Goal: Task Accomplishment & Management: Manage account settings

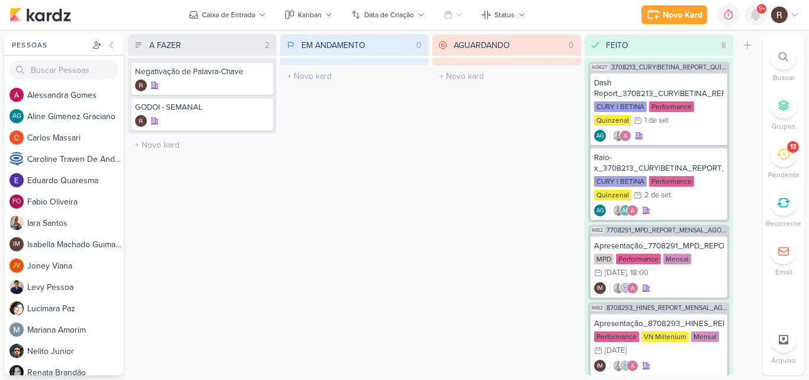
click at [752, 16] on icon at bounding box center [755, 14] width 9 height 11
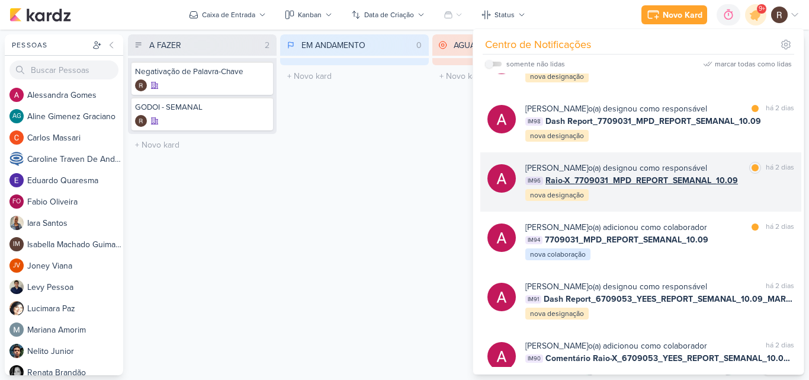
scroll to position [118, 0]
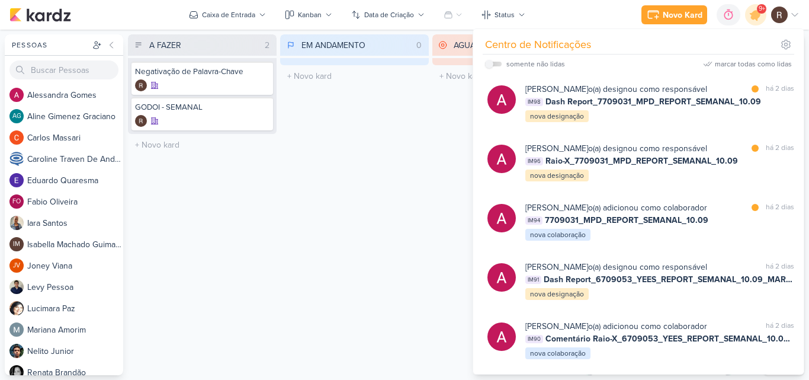
click at [418, 208] on div "EM ANDAMENTO 0 Mover Para Esquerda Mover Para Direita [GEOGRAPHIC_DATA] O títul…" at bounding box center [354, 204] width 149 height 341
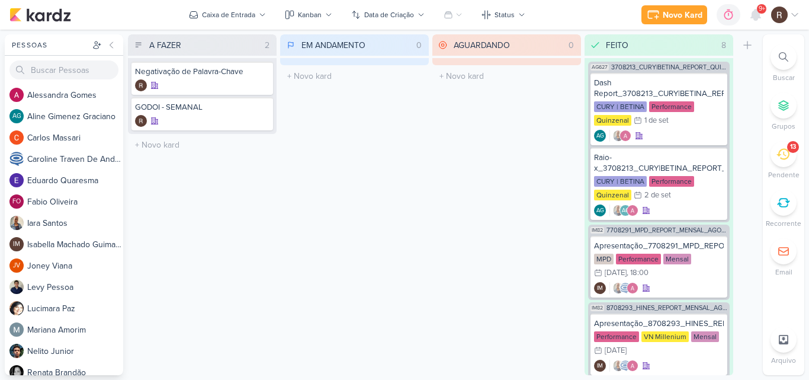
click at [779, 159] on icon at bounding box center [782, 153] width 13 height 13
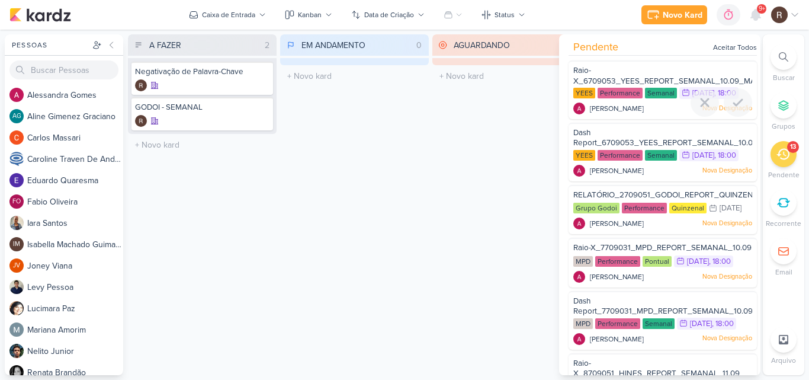
click at [642, 86] on div "Raio-X_6709053_YEES_REPORT_SEMANAL_10.09_MARKETING" at bounding box center [662, 76] width 179 height 22
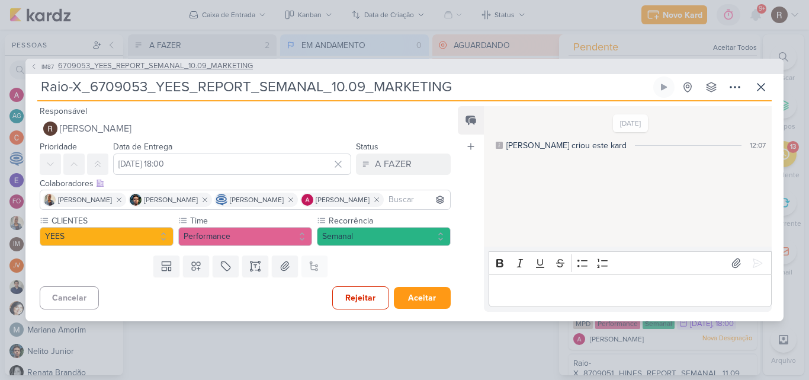
click at [215, 62] on span "6709053_YEES_REPORT_SEMANAL_10.09_MARKETING" at bounding box center [155, 66] width 195 height 12
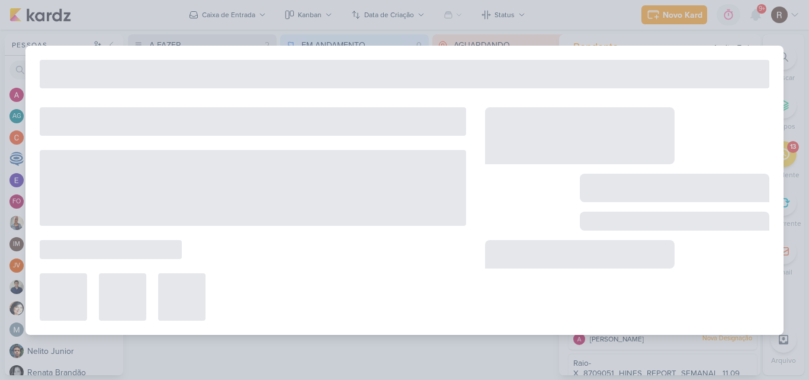
type input "6709053_YEES_REPORT_SEMANAL_10.09_MARKETING"
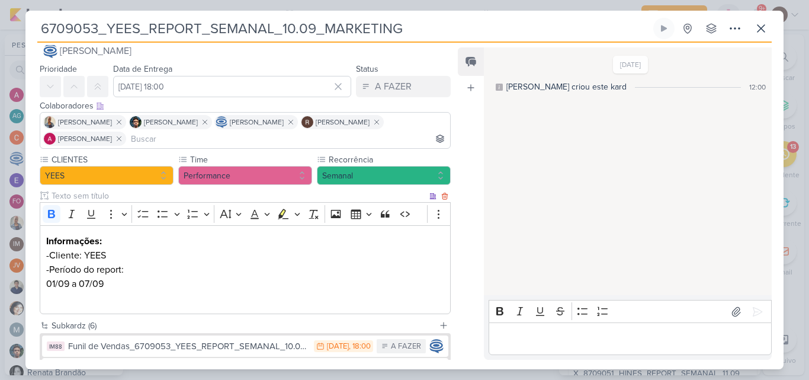
scroll to position [0, 0]
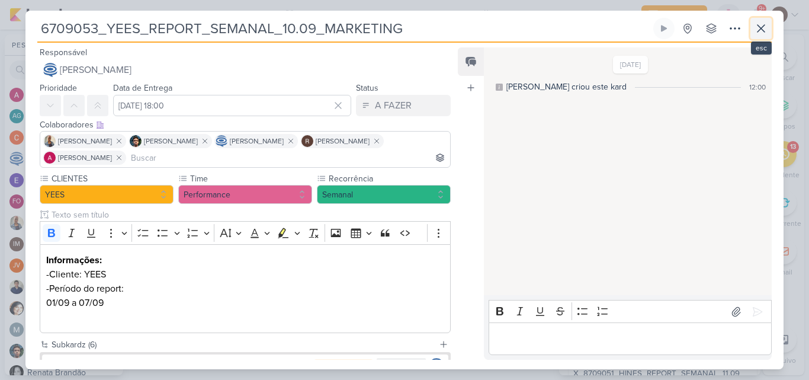
click at [765, 30] on icon at bounding box center [761, 28] width 14 height 14
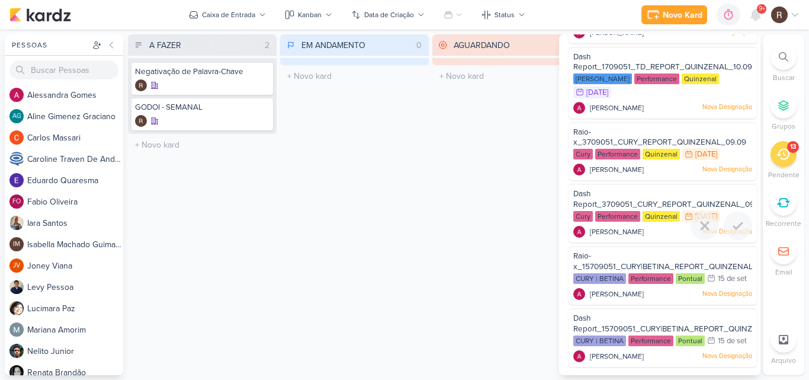
scroll to position [540, 0]
click at [648, 159] on div "Quinzenal" at bounding box center [661, 154] width 37 height 11
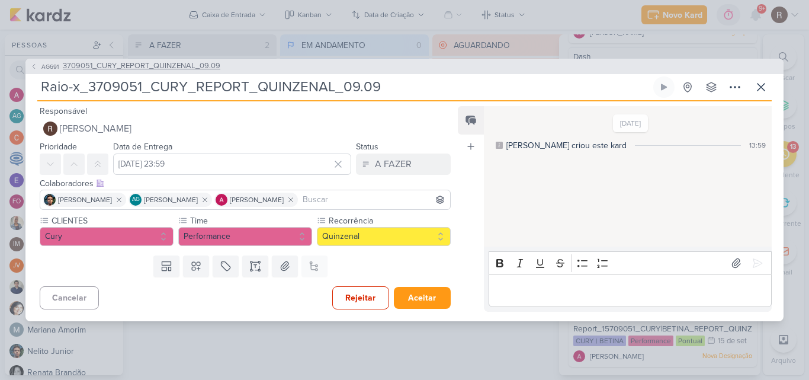
click at [191, 70] on span "3709051_CURY_REPORT_QUINZENAL_09.09" at bounding box center [142, 66] width 158 height 12
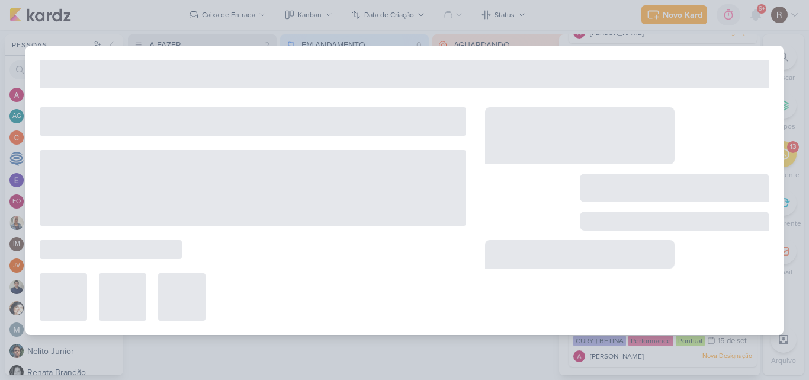
type input "3709051_CURY_REPORT_QUINZENAL_09.09"
type input "[DATE] 14:00"
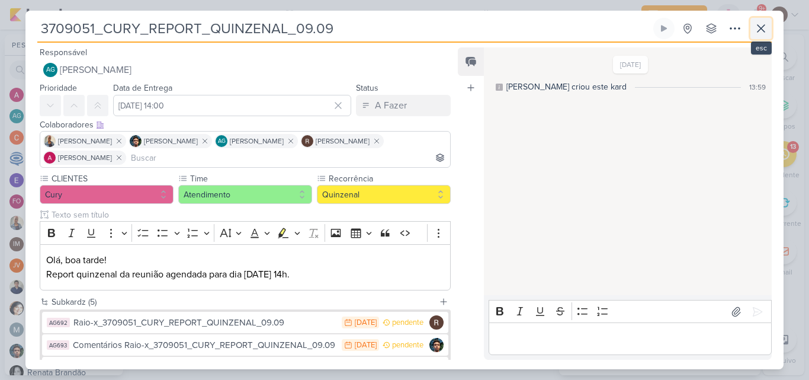
click at [765, 31] on icon at bounding box center [761, 28] width 14 height 14
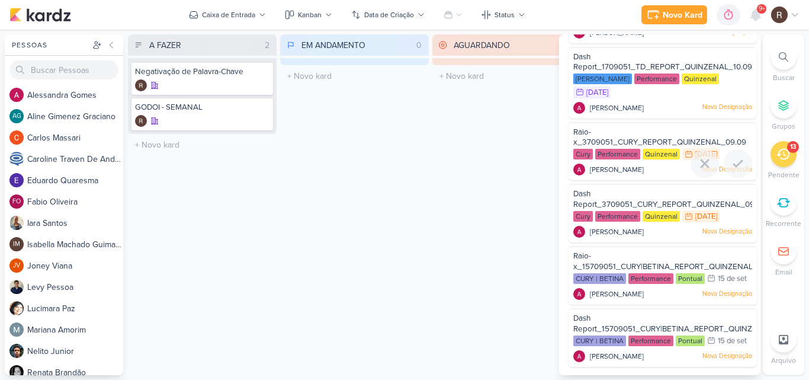
click at [651, 140] on span "Raio-x_3709051_CURY_REPORT_QUINZENAL_09.09" at bounding box center [659, 137] width 173 height 20
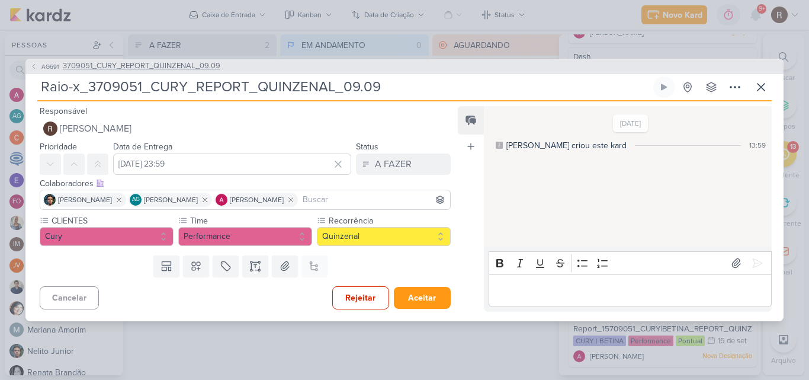
click at [198, 70] on span "3709051_CURY_REPORT_QUINZENAL_09.09" at bounding box center [142, 66] width 158 height 12
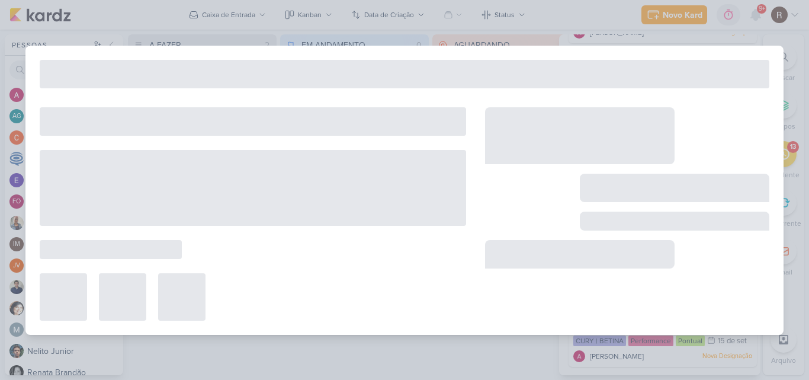
type input "3709051_CURY_REPORT_QUINZENAL_09.09"
type input "[DATE] 14:00"
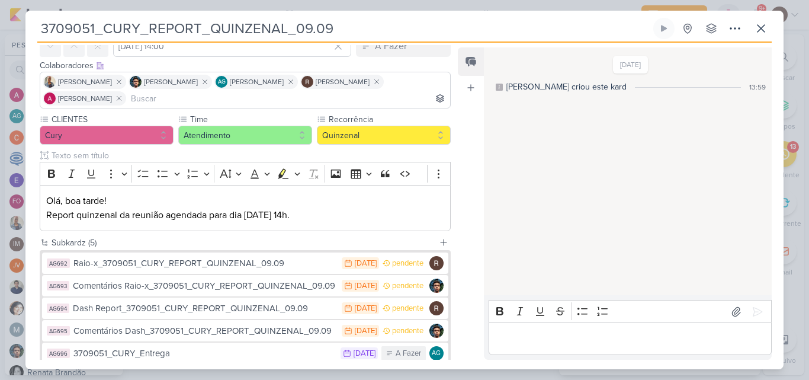
scroll to position [118, 0]
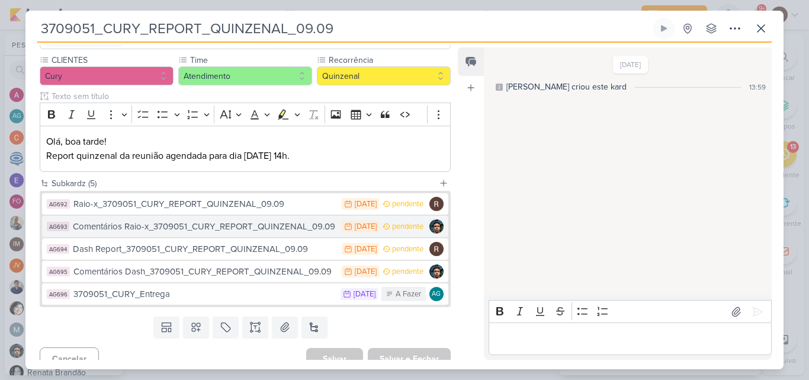
click at [233, 231] on div "Comentários Raio-x_3709051_CURY_REPORT_QUINZENAL_09.09" at bounding box center [204, 227] width 263 height 14
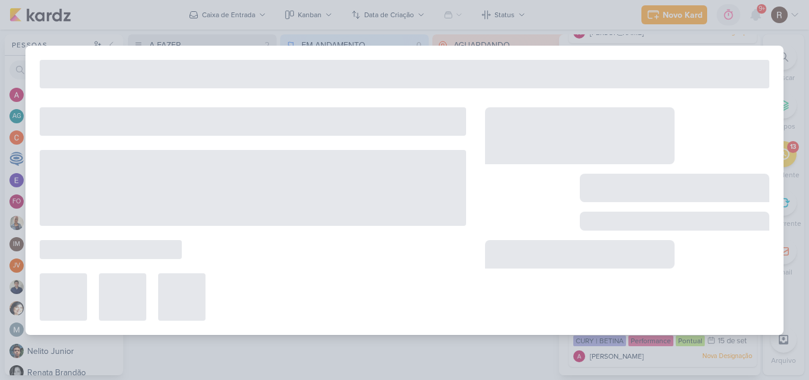
type input "Comentários Raio-x_3709051_CURY_REPORT_QUINZENAL_09.09"
type input "[DATE] 23:59"
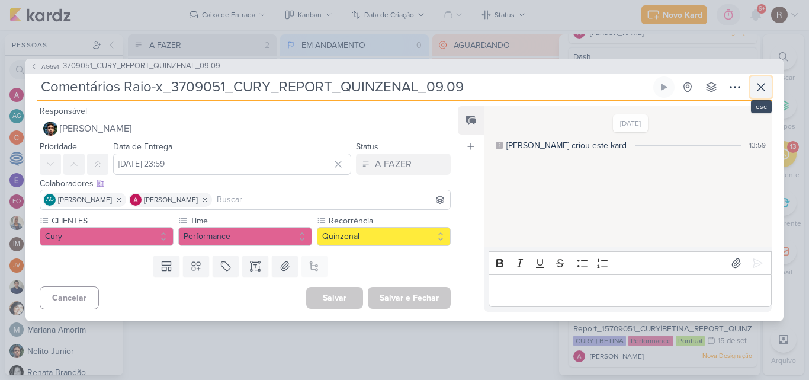
click at [763, 84] on icon at bounding box center [761, 87] width 14 height 14
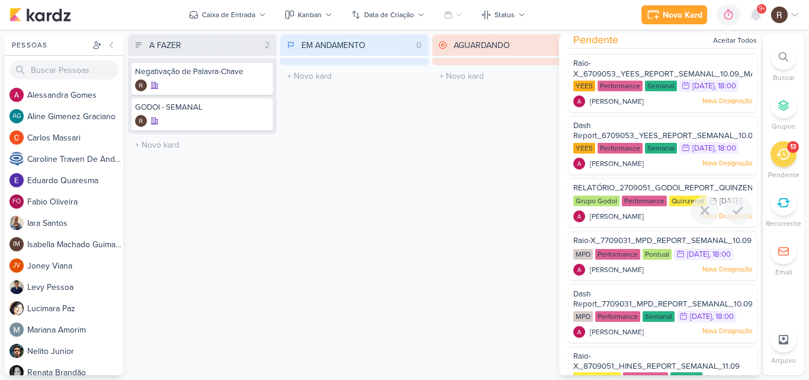
scroll to position [0, 0]
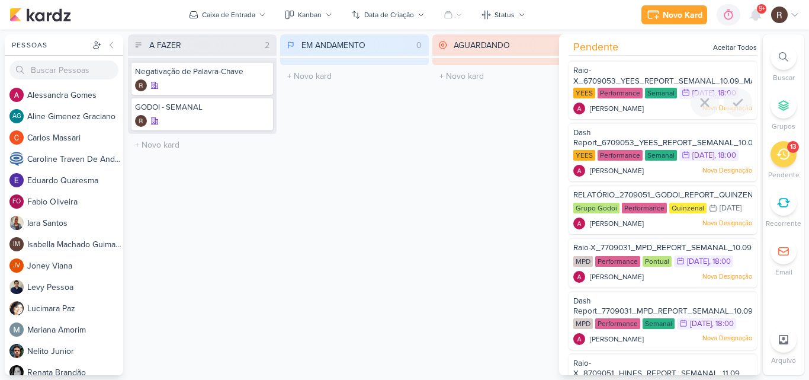
click at [627, 76] on span "Raio-X_6709053_YEES_REPORT_SEMANAL_10.09_MARKETING" at bounding box center [680, 76] width 215 height 20
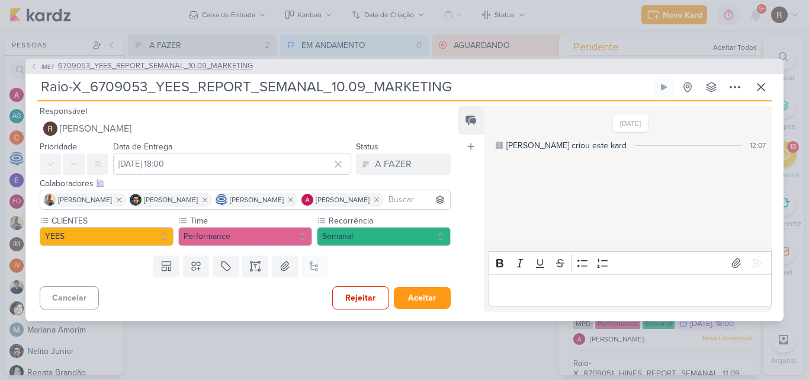
click at [198, 65] on span "6709053_YEES_REPORT_SEMANAL_10.09_MARKETING" at bounding box center [155, 66] width 195 height 12
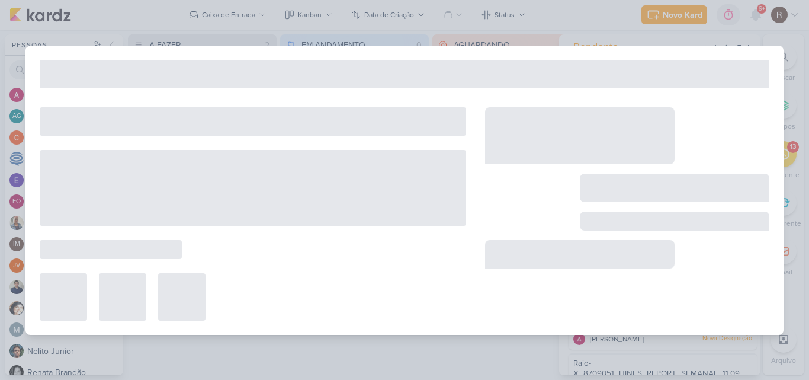
type input "6709053_YEES_REPORT_SEMANAL_10.09_MARKETING"
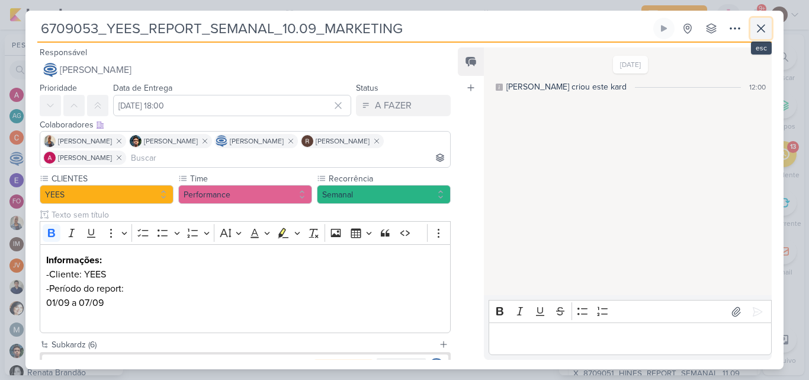
click at [764, 35] on icon at bounding box center [761, 28] width 14 height 14
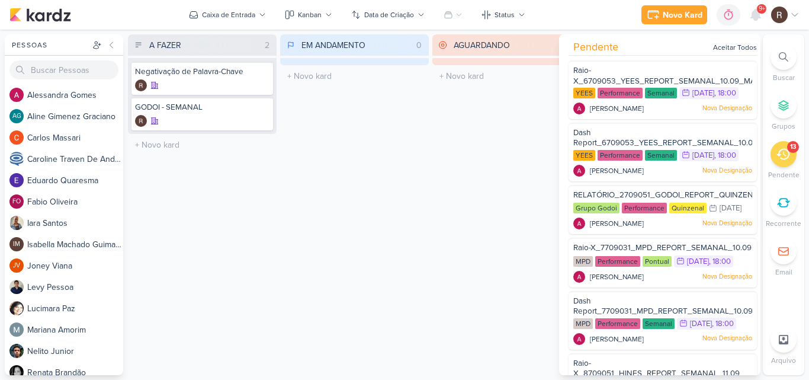
click at [370, 206] on div "EM ANDAMENTO 0 Mover Para Esquerda Mover Para Direita [GEOGRAPHIC_DATA] O títul…" at bounding box center [354, 204] width 149 height 341
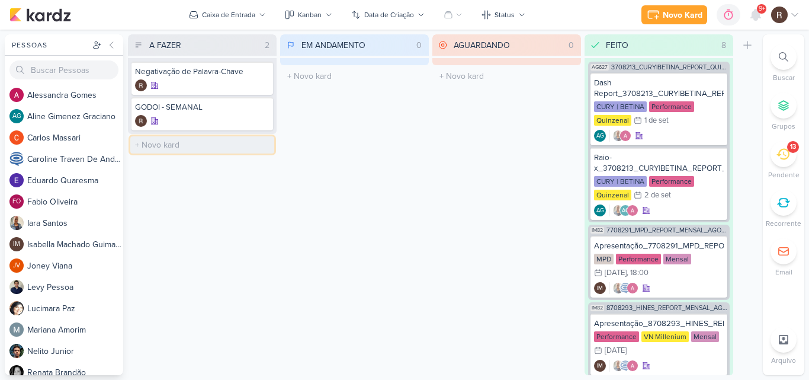
click at [174, 138] on input "text" at bounding box center [202, 144] width 144 height 17
type input "Compilado Semanal - MPD"
click at [260, 144] on icon at bounding box center [261, 145] width 6 height 7
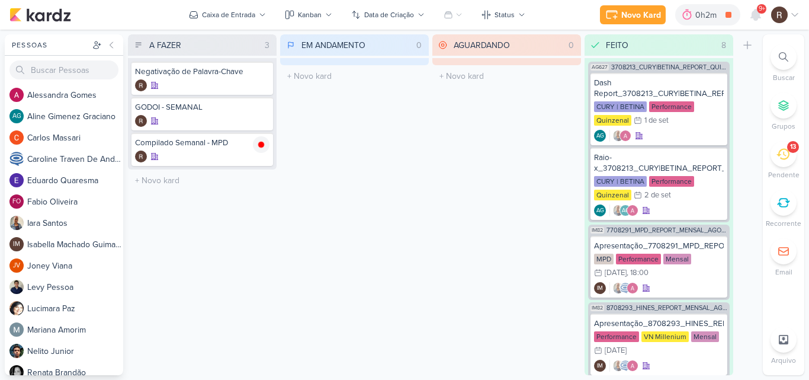
click at [776, 147] on div "13" at bounding box center [784, 154] width 26 height 26
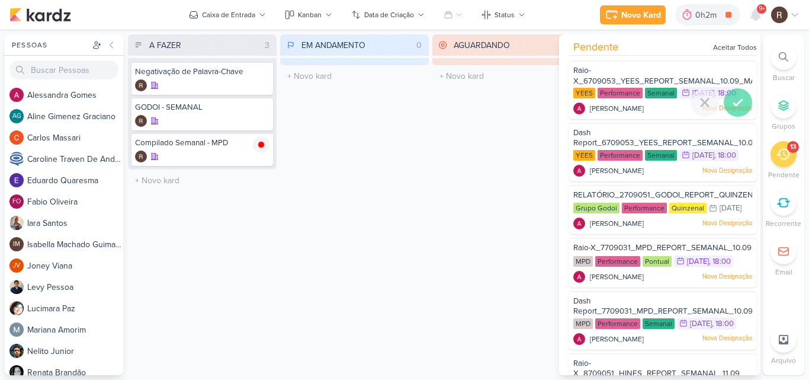
click at [734, 104] on icon at bounding box center [738, 102] width 14 height 14
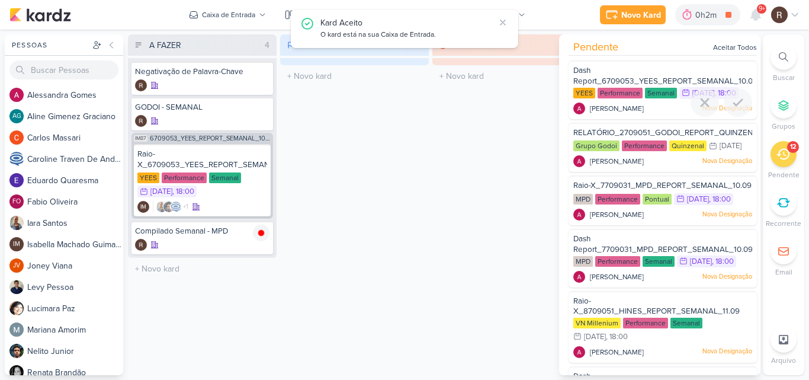
click at [734, 104] on icon at bounding box center [738, 102] width 14 height 14
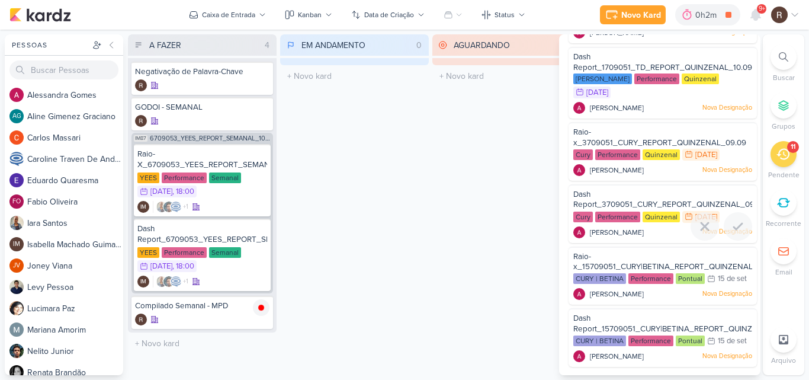
scroll to position [416, 0]
click at [654, 155] on div "Quinzenal" at bounding box center [661, 154] width 37 height 11
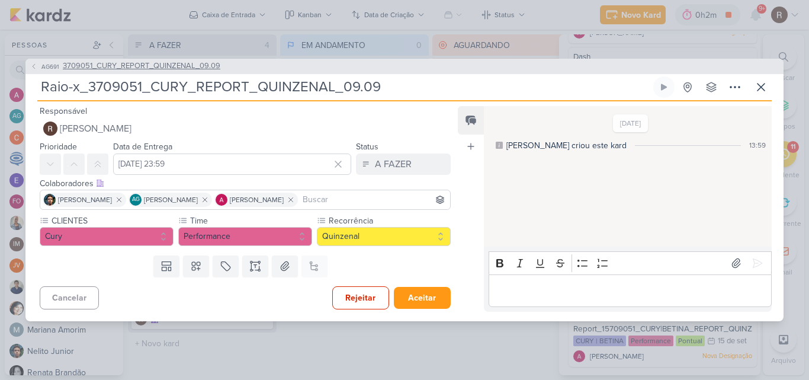
click at [165, 69] on span "3709051_CURY_REPORT_QUINZENAL_09.09" at bounding box center [142, 66] width 158 height 12
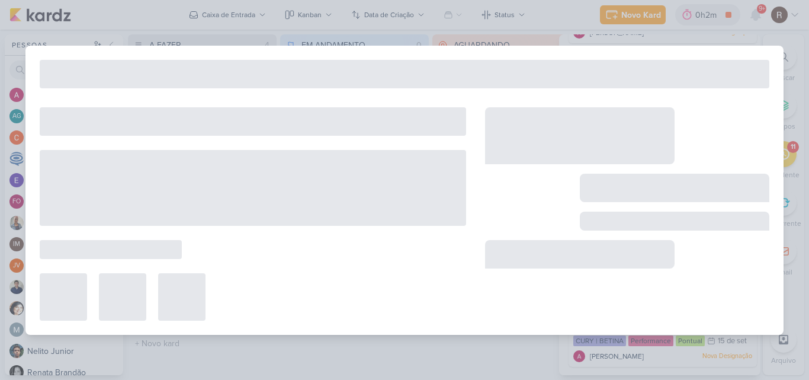
type input "3709051_CURY_REPORT_QUINZENAL_09.09"
type input "[DATE] 14:00"
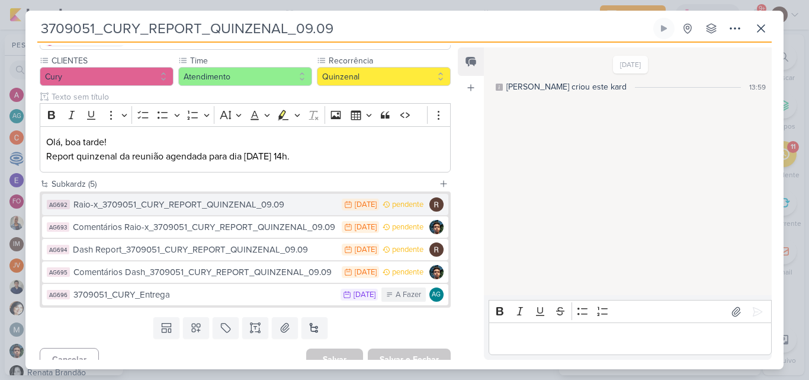
scroll to position [118, 0]
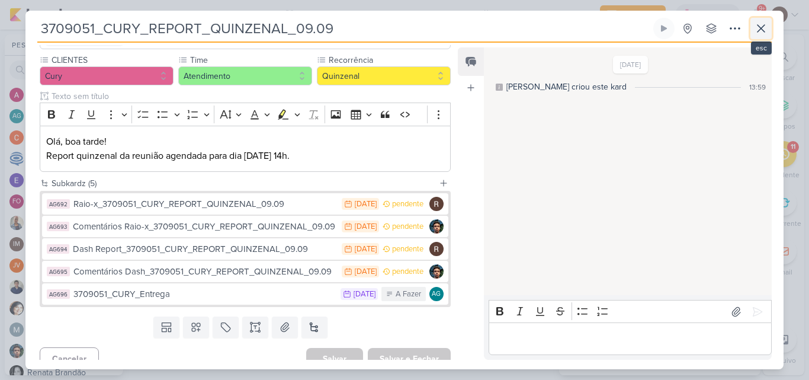
click at [759, 25] on icon at bounding box center [761, 28] width 7 height 7
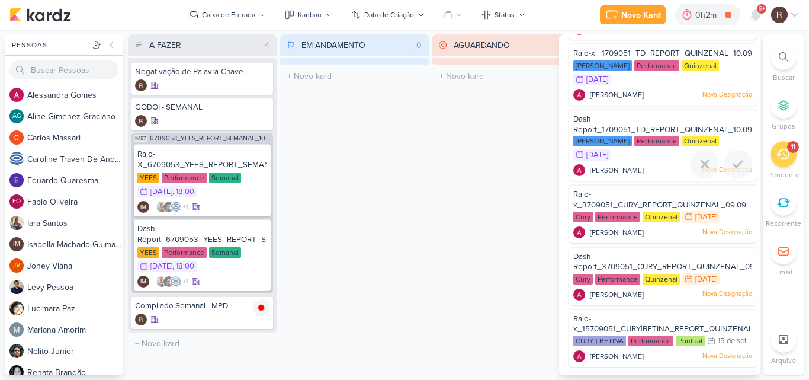
scroll to position [357, 0]
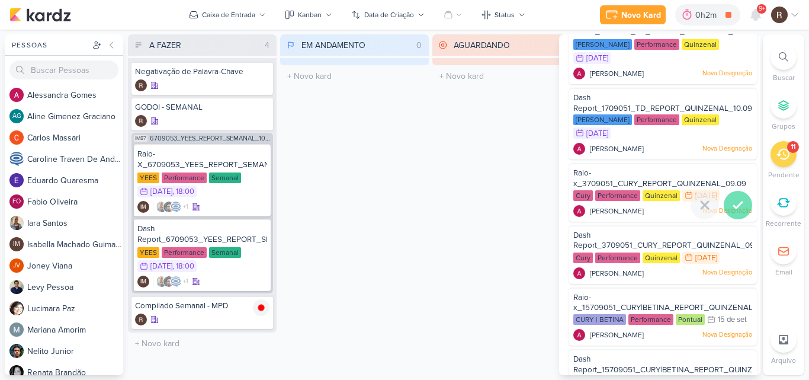
click at [739, 212] on icon at bounding box center [738, 205] width 14 height 14
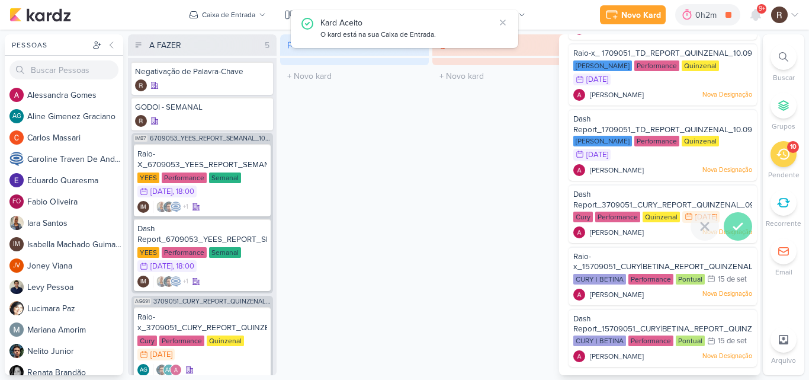
click at [734, 226] on icon at bounding box center [738, 226] width 8 height 6
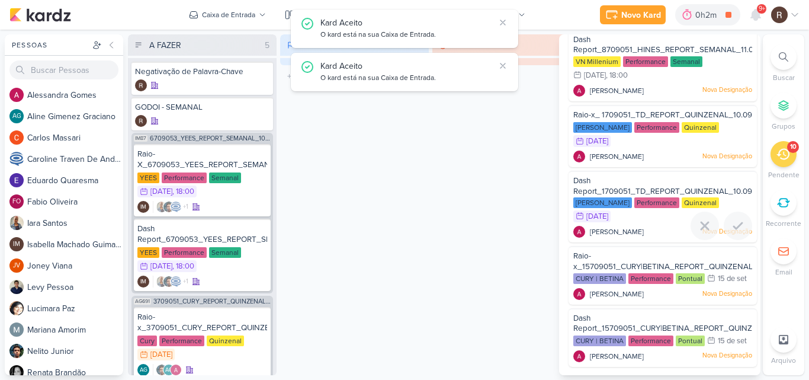
scroll to position [292, 0]
click at [757, 17] on icon at bounding box center [755, 14] width 9 height 11
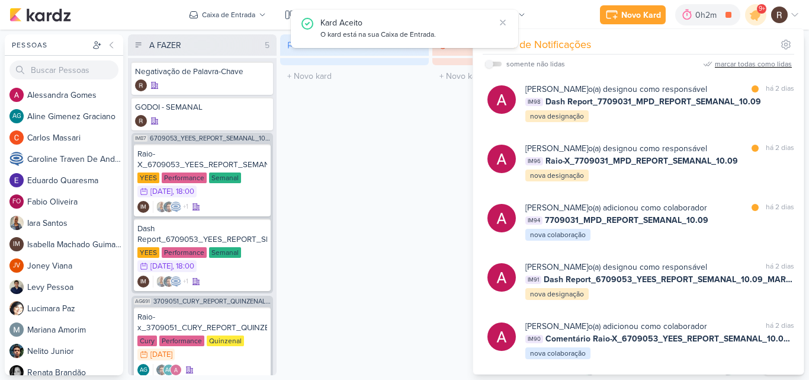
click at [756, 66] on div "marcar todas como lidas" at bounding box center [753, 64] width 77 height 11
click at [358, 176] on div "EM ANDAMENTO 0 Mover Para Esquerda Mover Para Direita [GEOGRAPHIC_DATA] O títul…" at bounding box center [354, 204] width 149 height 341
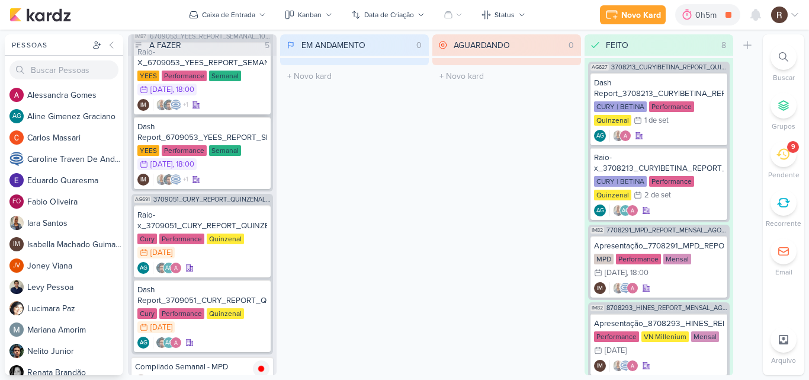
scroll to position [24, 0]
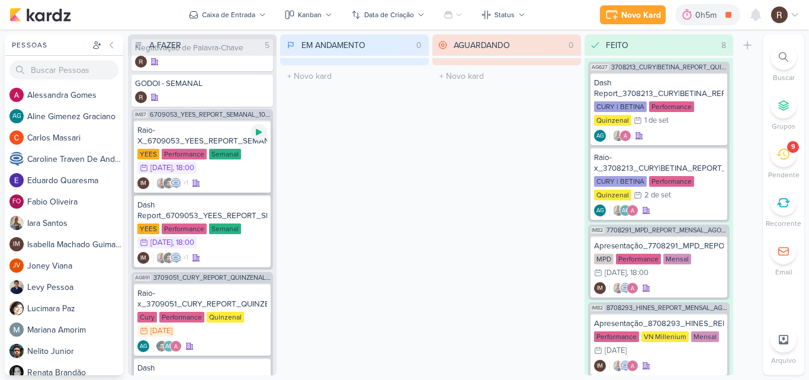
click at [260, 137] on div at bounding box center [259, 132] width 17 height 17
click at [233, 166] on div "YEES Performance Semanal 9/9 [DATE] 18:00" at bounding box center [202, 162] width 130 height 26
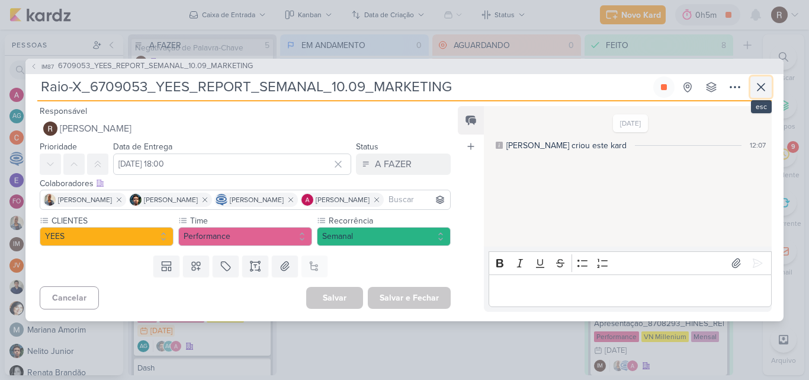
click at [758, 88] on icon at bounding box center [761, 87] width 14 height 14
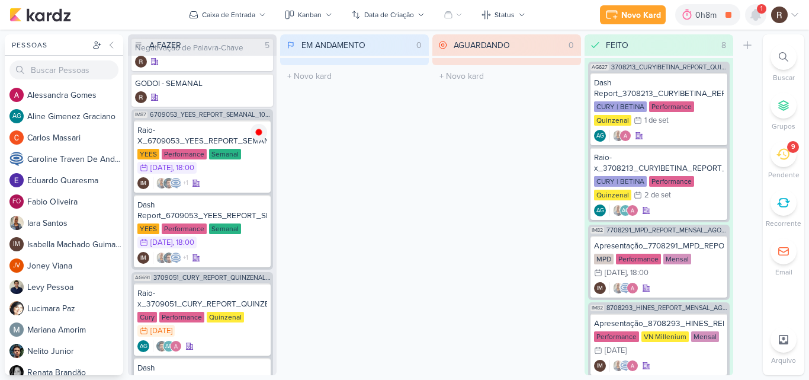
click at [758, 14] on icon at bounding box center [755, 14] width 9 height 11
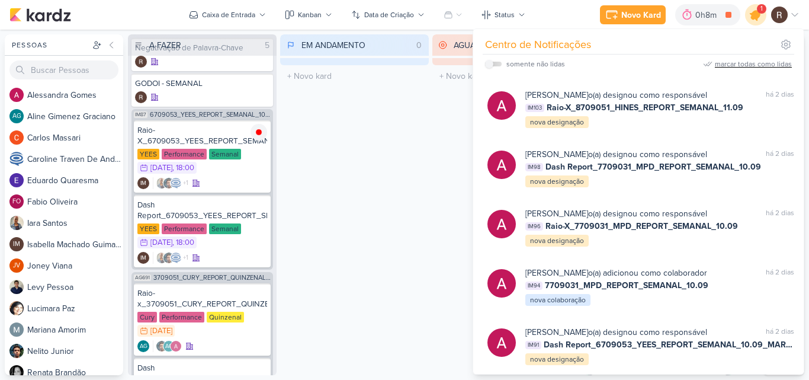
click at [758, 14] on icon at bounding box center [756, 15] width 14 height 14
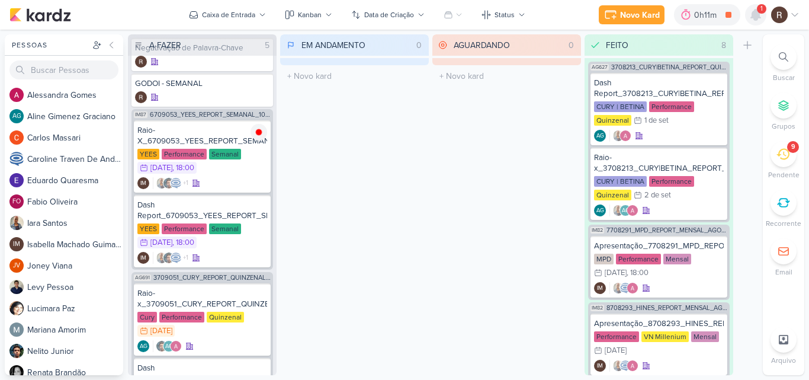
click at [756, 14] on icon at bounding box center [755, 14] width 9 height 11
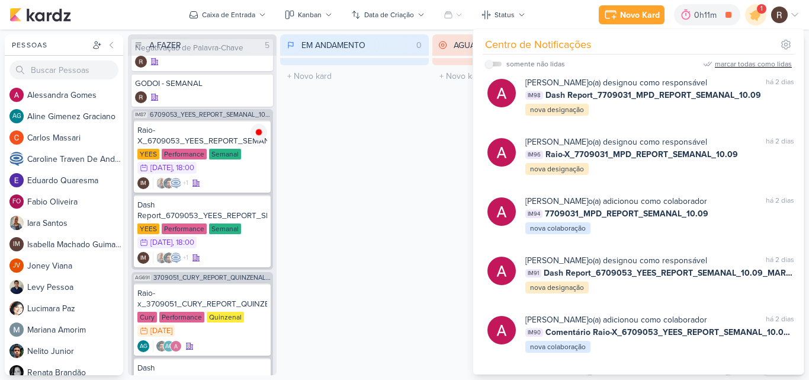
scroll to position [0, 0]
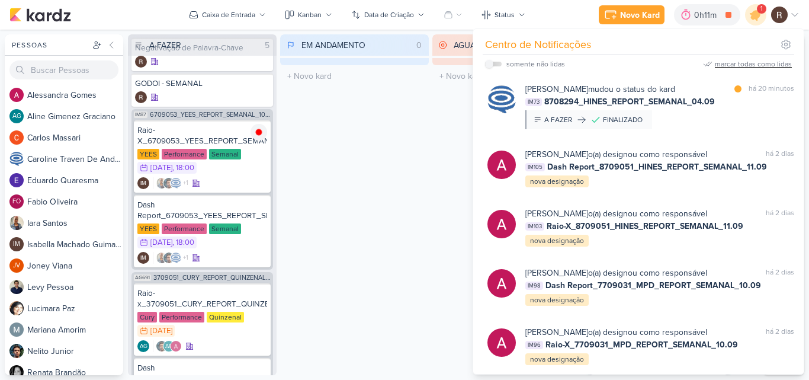
click at [407, 132] on div "EM ANDAMENTO 0 Mover Para Esquerda Mover Para Direita [GEOGRAPHIC_DATA] O títul…" at bounding box center [354, 204] width 149 height 341
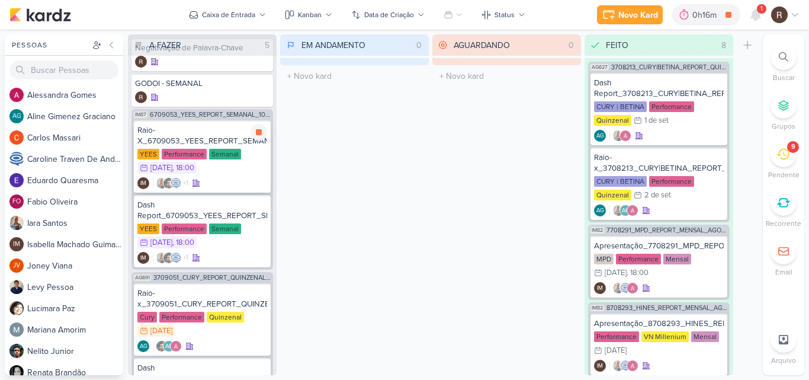
click at [199, 144] on div "Raio-X_6709053_YEES_REPORT_SEMANAL_10.09_MARKETING" at bounding box center [202, 135] width 130 height 21
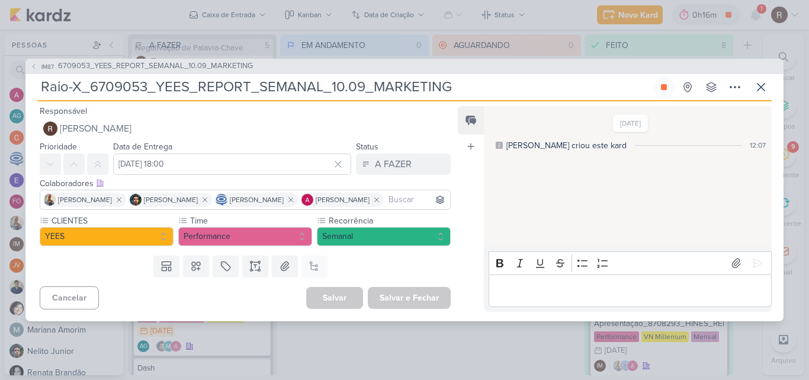
click at [609, 296] on p "Editor editing area: main" at bounding box center [630, 290] width 271 height 14
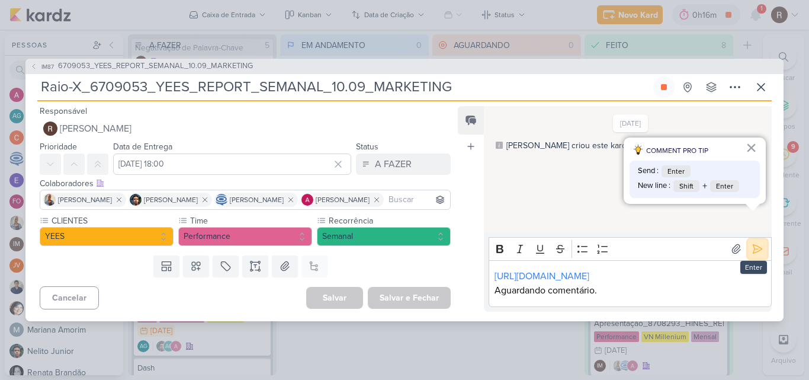
click at [752, 243] on icon at bounding box center [758, 249] width 12 height 12
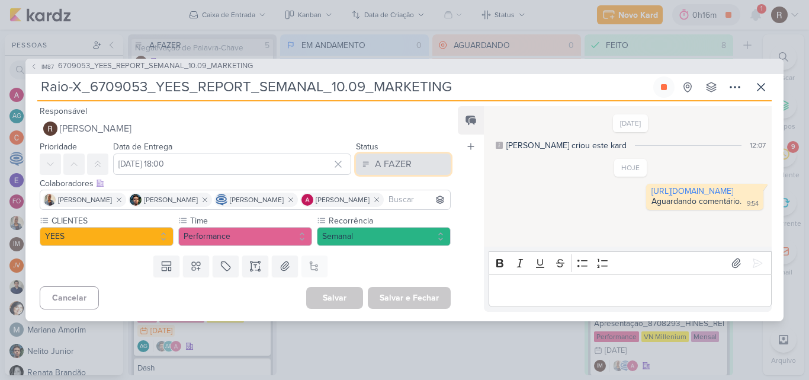
click at [415, 158] on button "A FAZER" at bounding box center [403, 163] width 95 height 21
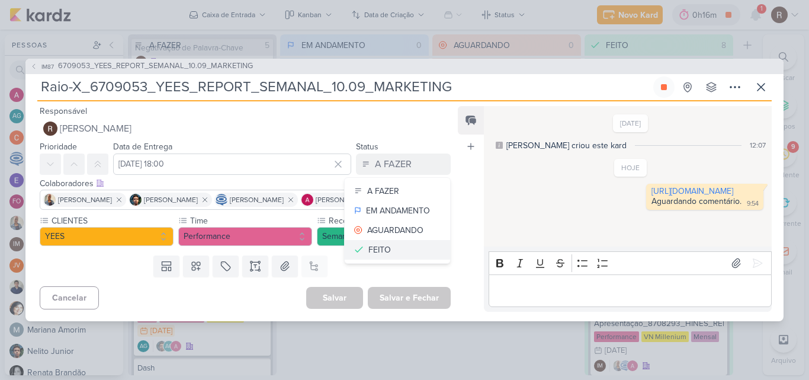
click at [387, 249] on button "FEITO" at bounding box center [397, 250] width 105 height 20
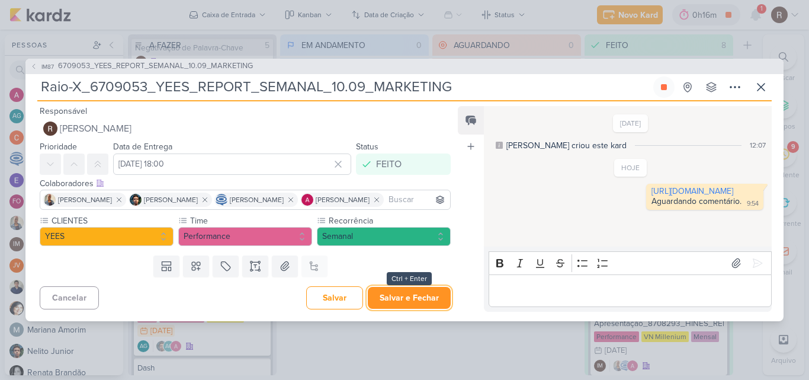
click at [419, 304] on button "Salvar e Fechar" at bounding box center [409, 298] width 83 height 22
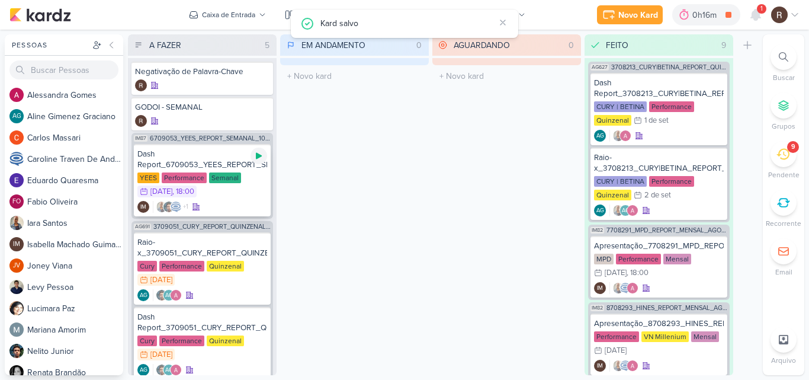
click at [256, 156] on icon at bounding box center [259, 156] width 6 height 7
click at [754, 19] on icon at bounding box center [755, 14] width 9 height 11
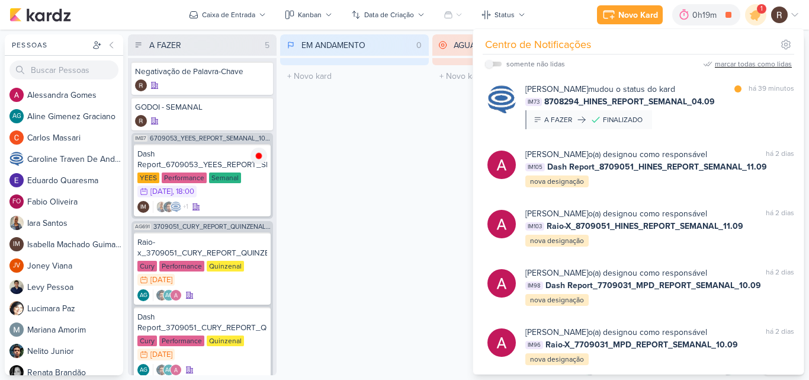
click at [401, 149] on div "EM ANDAMENTO 0 Mover Para Esquerda Mover Para Direita [GEOGRAPHIC_DATA] O títul…" at bounding box center [354, 204] width 149 height 341
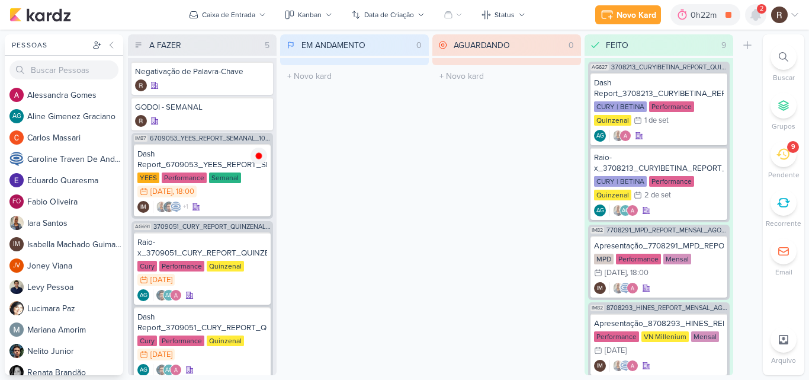
click at [750, 15] on icon at bounding box center [756, 15] width 14 height 14
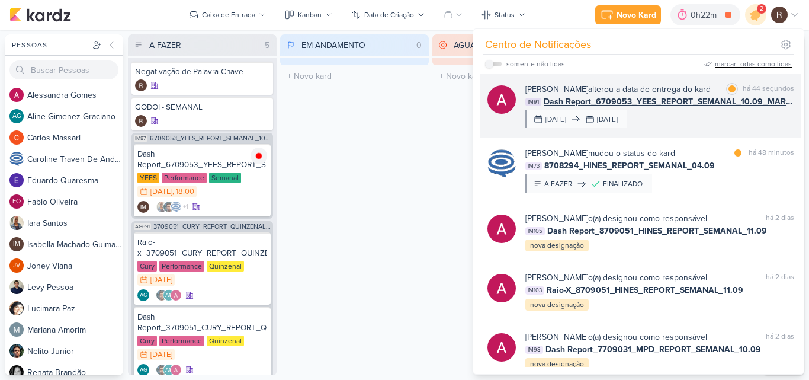
click at [757, 125] on div "[PERSON_NAME] alterou a data de entrega do kard marcar como lida há 44 segundos…" at bounding box center [659, 105] width 269 height 45
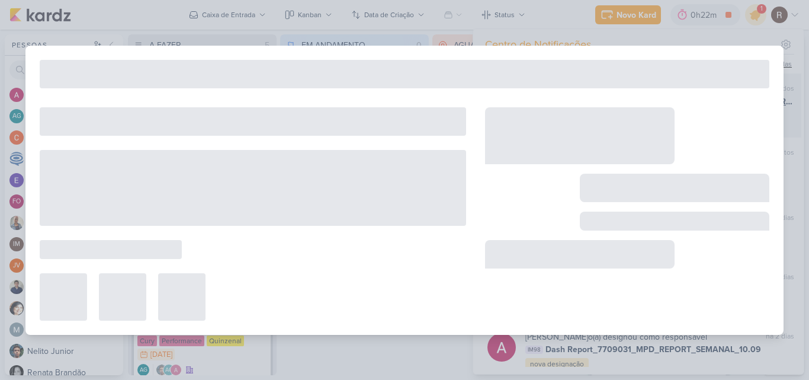
type input "Dash Report_6709053_YEES_REPORT_SEMANAL_10.09_MARKETING"
type input "[DATE] 18:00"
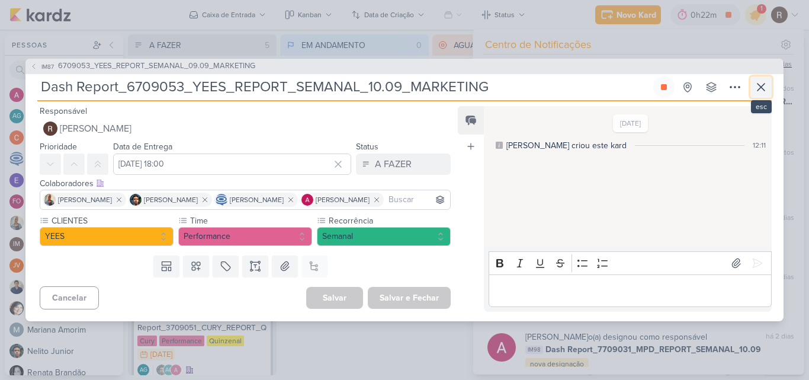
click at [764, 88] on icon at bounding box center [761, 87] width 14 height 14
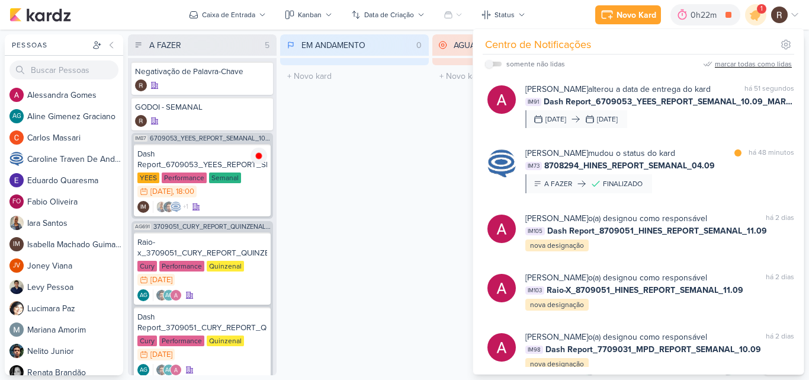
click at [444, 138] on div "AGUARDANDO 0 Mover Para Esquerda Mover Para Direita [GEOGRAPHIC_DATA] O título …" at bounding box center [506, 204] width 149 height 341
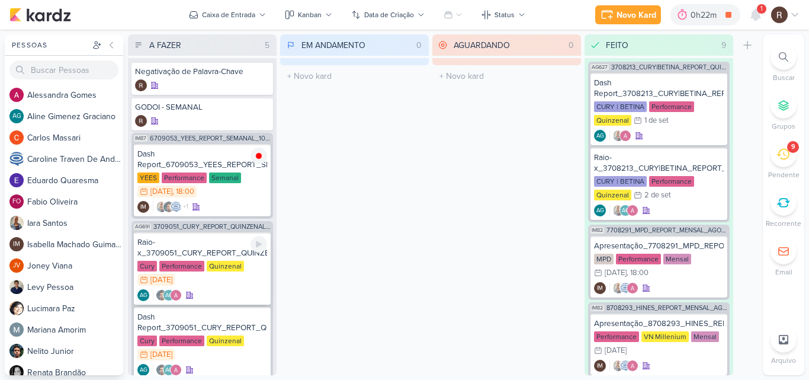
scroll to position [59, 0]
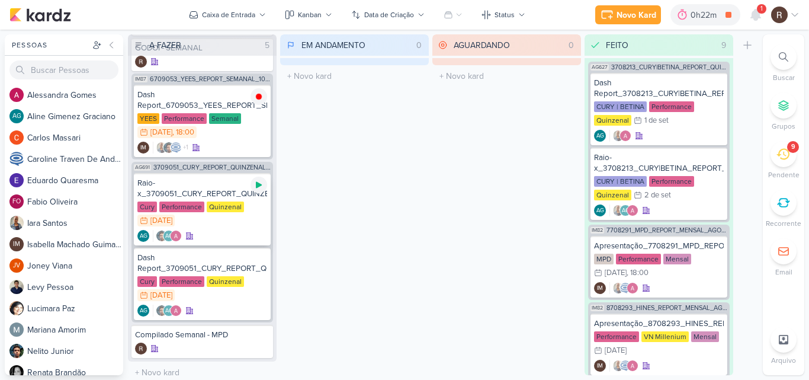
click at [258, 191] on div at bounding box center [259, 184] width 17 height 17
click at [759, 18] on icon at bounding box center [755, 14] width 9 height 11
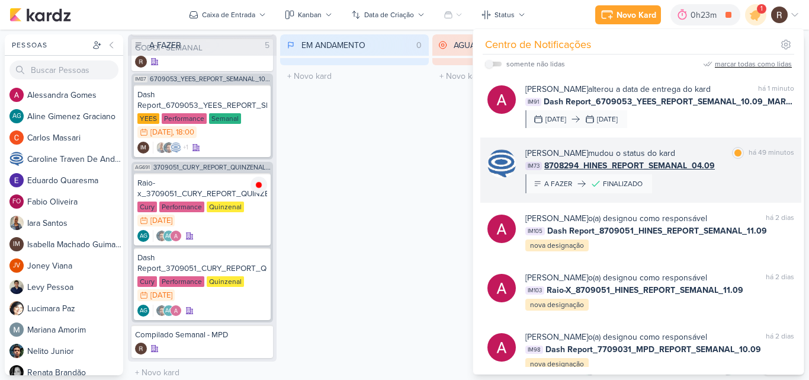
click at [749, 171] on div "IM73 8708294_HINES_REPORT_SEMANAL_04.09" at bounding box center [659, 165] width 269 height 12
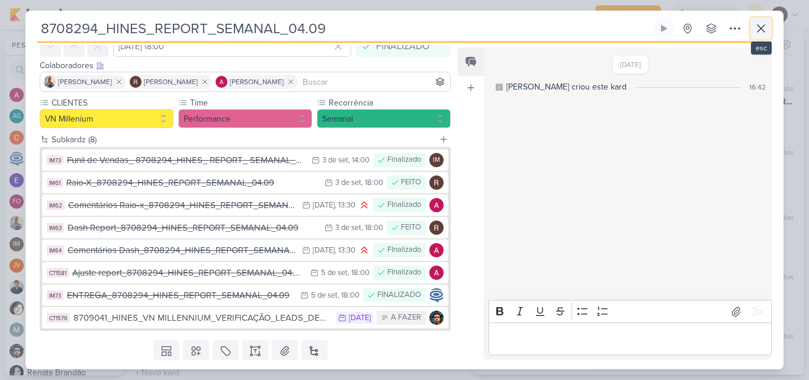
click at [757, 30] on icon at bounding box center [761, 28] width 14 height 14
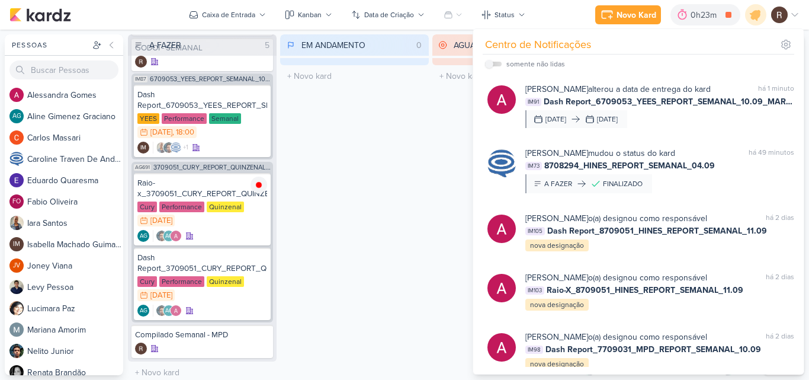
click at [437, 126] on div "AGUARDANDO 0 Mover Para Esquerda Mover Para Direita [GEOGRAPHIC_DATA] O título …" at bounding box center [506, 204] width 149 height 341
